Goal: Transaction & Acquisition: Purchase product/service

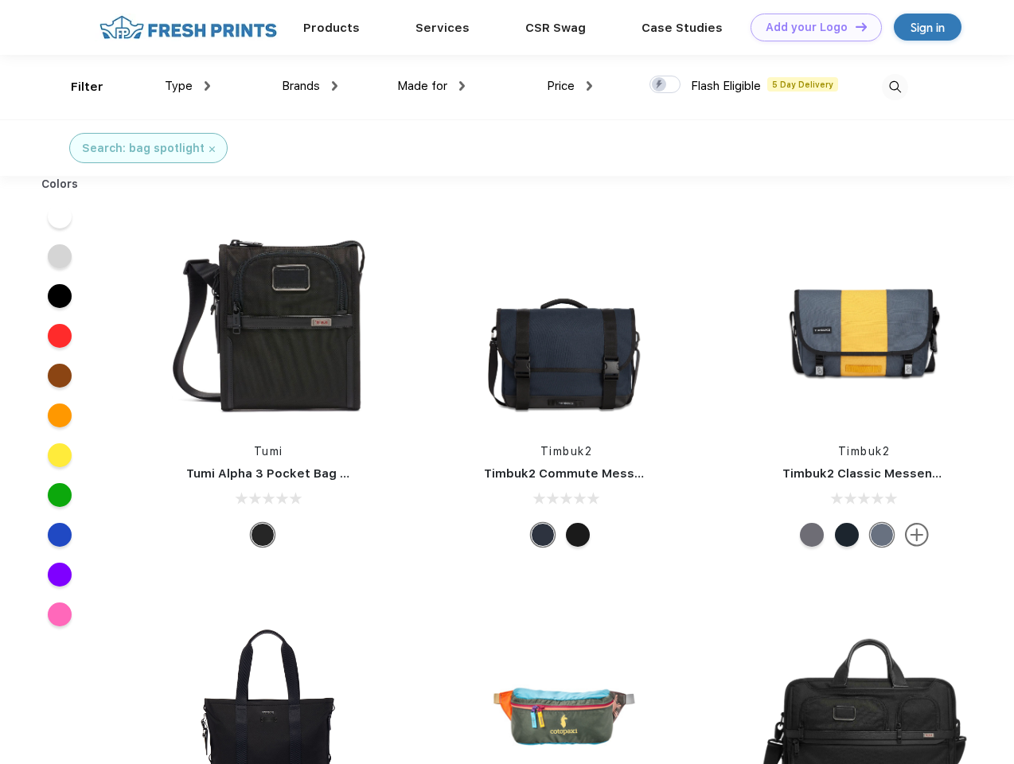
click at [810, 27] on link "Add your Logo Design Tool" at bounding box center [816, 28] width 131 height 28
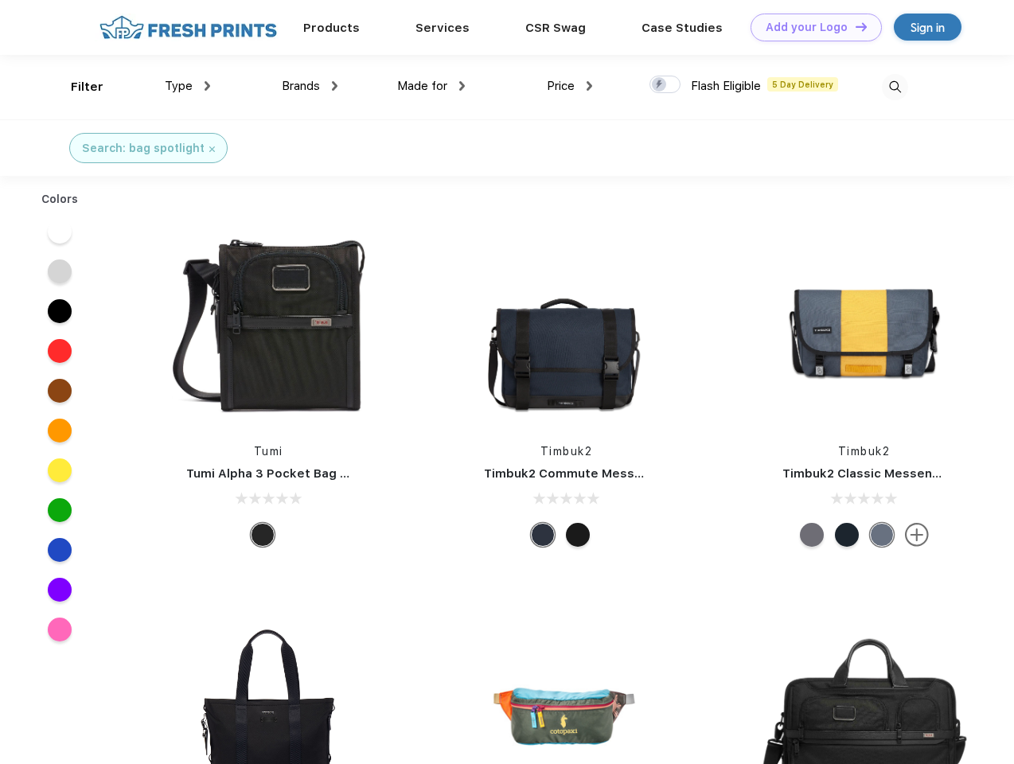
click at [0, 0] on div "Design Tool" at bounding box center [0, 0] width 0 height 0
click at [854, 26] on link "Add your Logo Design Tool" at bounding box center [816, 28] width 131 height 28
click at [76, 87] on div "Filter" at bounding box center [87, 87] width 33 height 18
click at [188, 86] on span "Type" at bounding box center [179, 86] width 28 height 14
click at [310, 86] on span "Brands" at bounding box center [301, 86] width 38 height 14
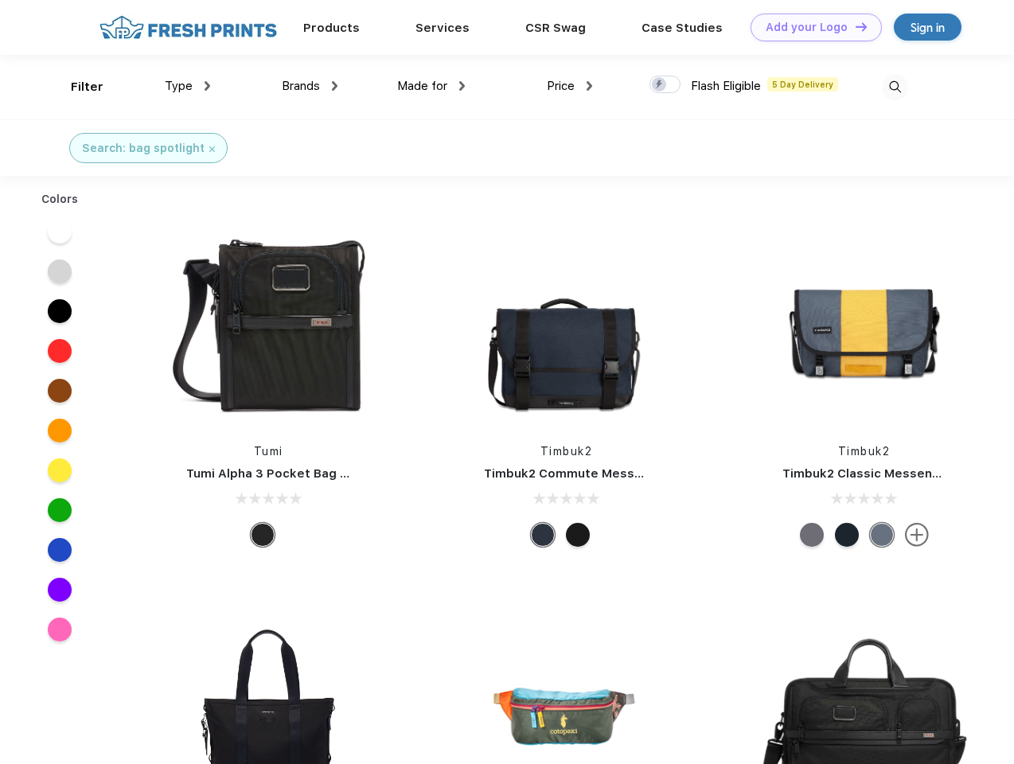
click at [431, 86] on span "Made for" at bounding box center [422, 86] width 50 height 14
click at [570, 86] on span "Price" at bounding box center [561, 86] width 28 height 14
click at [666, 85] on div at bounding box center [665, 85] width 31 height 18
click at [660, 85] on input "checkbox" at bounding box center [655, 80] width 10 height 10
click at [895, 87] on img at bounding box center [895, 87] width 26 height 26
